Goal: Task Accomplishment & Management: Manage account settings

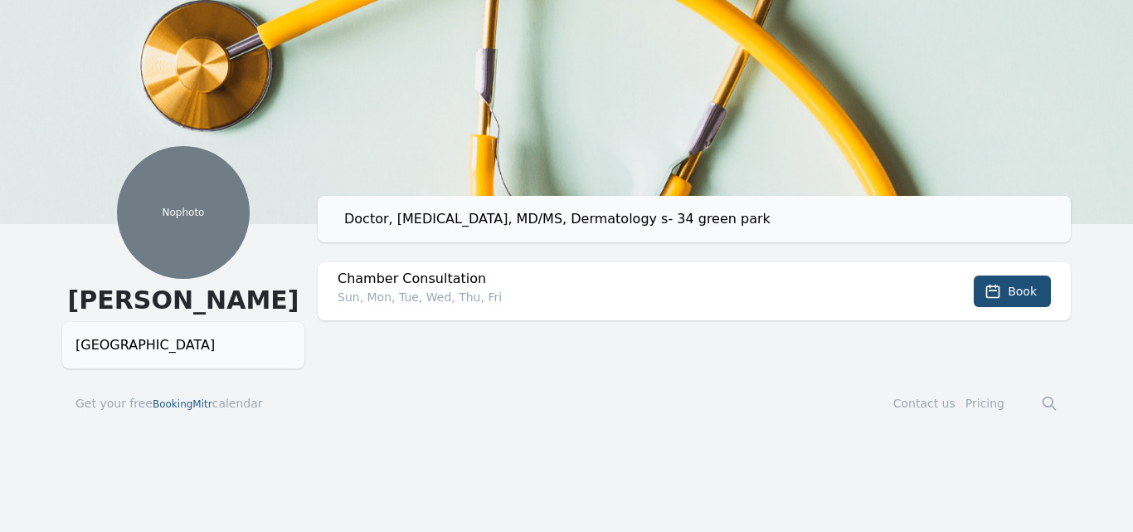
click at [173, 399] on span "BookingMitr" at bounding box center [183, 404] width 60 height 12
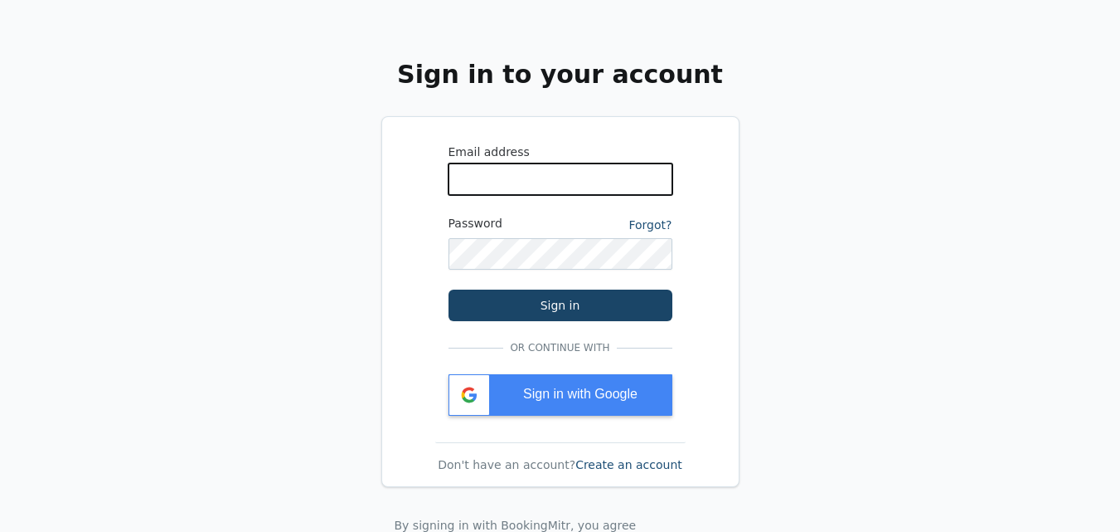
type input "clinicinfluennz@gmail.com"
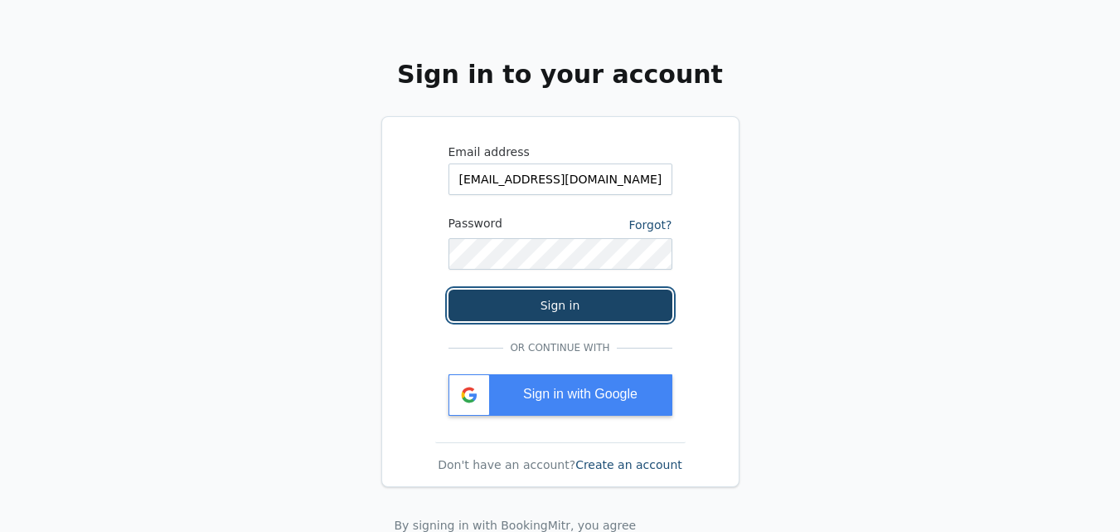
click at [576, 318] on button "Sign in" at bounding box center [561, 305] width 224 height 32
